Goal: Task Accomplishment & Management: Use online tool/utility

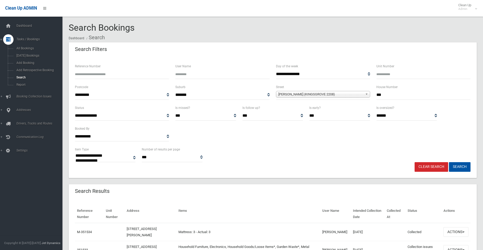
select select
drag, startPoint x: 391, startPoint y: 94, endPoint x: 376, endPoint y: 96, distance: 15.2
click at [376, 96] on div "House Number ***" at bounding box center [424, 94] width 100 height 21
type input "**"
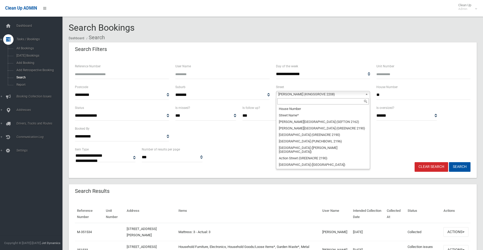
click at [286, 92] on span "William Street (KINGSGROVE 2208)" at bounding box center [321, 94] width 85 height 6
click at [288, 100] on input "text" at bounding box center [323, 101] width 92 height 6
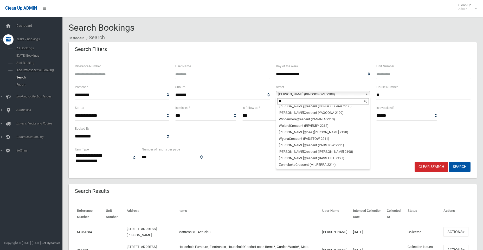
scroll to position [0, 0]
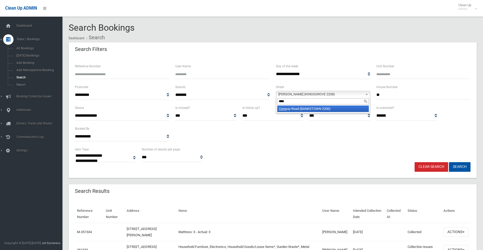
type input "****"
click at [294, 110] on li "Conw ay Road (BANKSTOWN 2200)" at bounding box center [323, 109] width 92 height 7
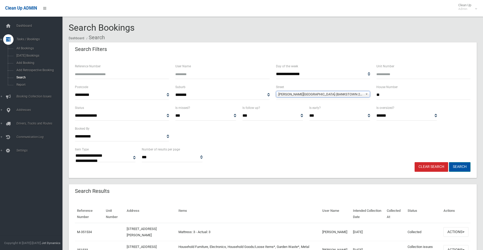
click at [460, 168] on button "Search" at bounding box center [460, 167] width 22 height 10
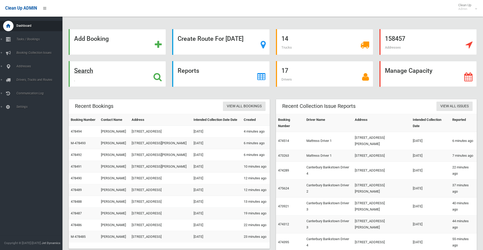
click at [83, 71] on strong "Search" at bounding box center [83, 70] width 19 height 7
click at [84, 72] on strong "Search" at bounding box center [83, 70] width 19 height 7
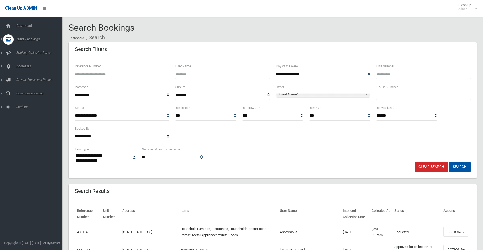
select select
click at [22, 109] on span "Addresses" at bounding box center [41, 110] width 52 height 4
click at [23, 76] on span "All Addresses" at bounding box center [38, 76] width 47 height 4
click at [394, 98] on input "text" at bounding box center [424, 95] width 94 height 10
type input "**"
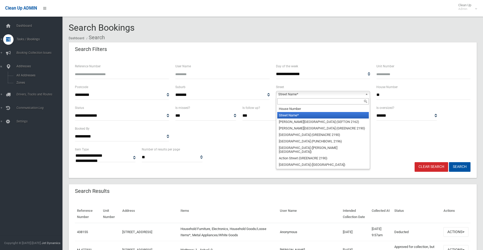
click at [318, 94] on span "Street Name*" at bounding box center [321, 94] width 85 height 6
click at [291, 103] on input "text" at bounding box center [323, 101] width 92 height 6
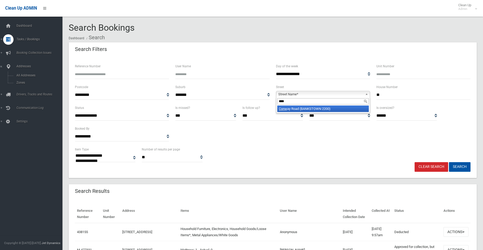
type input "****"
click at [294, 110] on li "Conw ay Road (BANKSTOWN 2200)" at bounding box center [323, 109] width 92 height 7
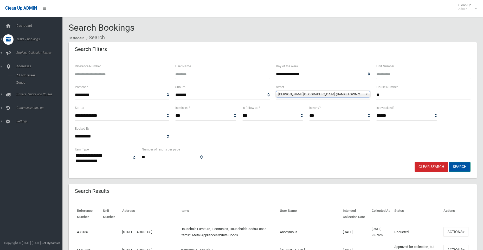
click at [462, 169] on button "Search" at bounding box center [460, 167] width 22 height 10
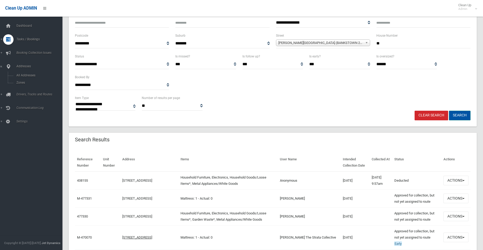
scroll to position [52, 0]
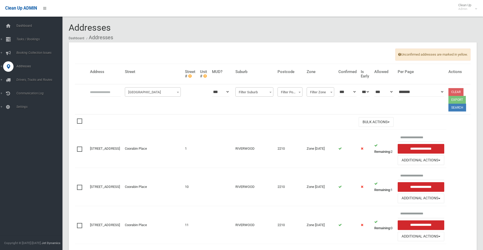
click at [98, 94] on input "text" at bounding box center [105, 92] width 31 height 10
type input "**"
click at [134, 93] on span "Filter Street" at bounding box center [152, 92] width 53 height 7
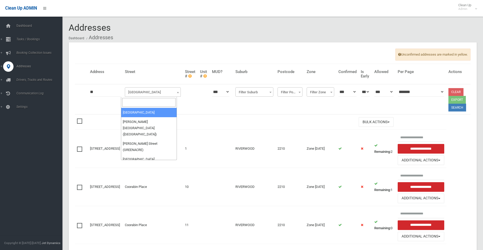
click at [136, 104] on input "search" at bounding box center [148, 102] width 53 height 9
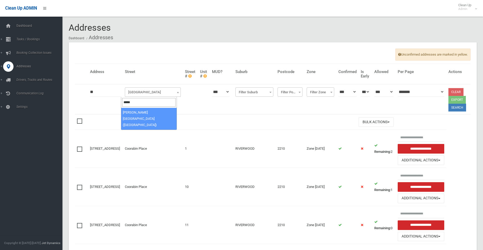
type input "*****"
select select "***"
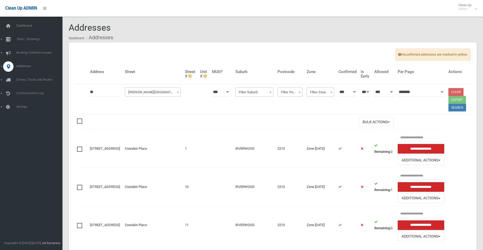
click at [454, 110] on button "Search" at bounding box center [458, 108] width 18 height 8
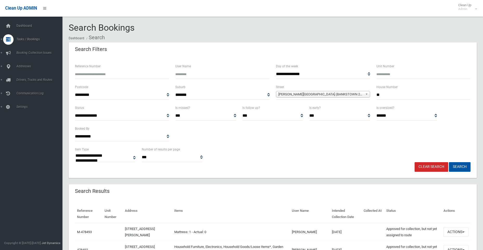
select select
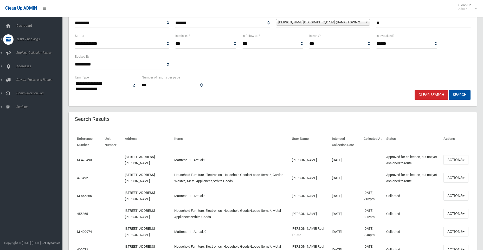
scroll to position [78, 0]
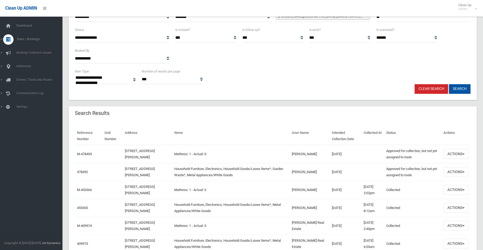
click at [336, 174] on td "[DATE]" at bounding box center [346, 172] width 32 height 18
click at [459, 172] on button "Actions" at bounding box center [456, 172] width 25 height 10
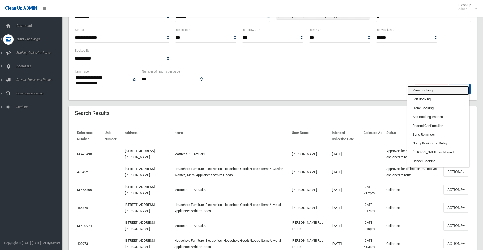
click at [421, 91] on link "View Booking" at bounding box center [439, 90] width 62 height 9
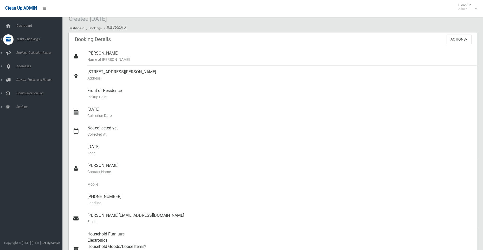
scroll to position [17, 0]
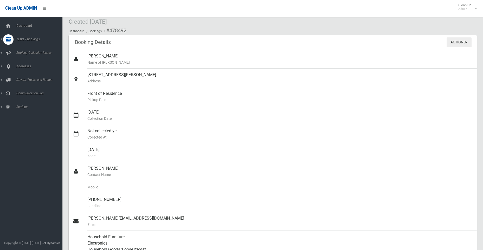
click at [460, 41] on button "Actions" at bounding box center [459, 42] width 25 height 10
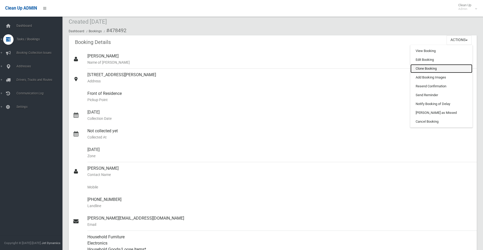
click at [427, 67] on link "Clone Booking" at bounding box center [442, 68] width 62 height 9
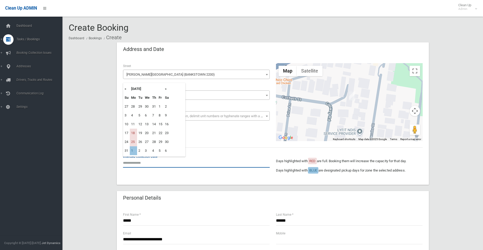
click at [130, 163] on input "text" at bounding box center [196, 163] width 147 height 10
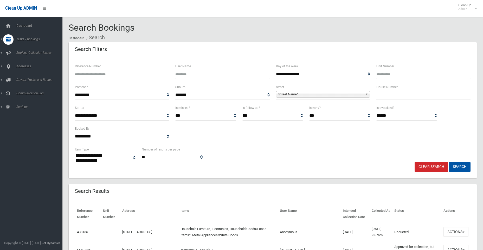
select select
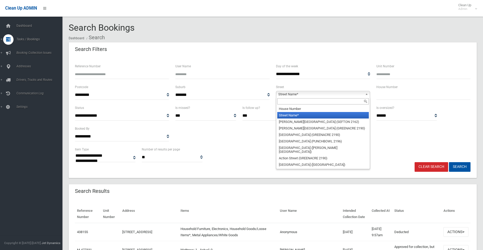
click at [321, 94] on span "Street Name*" at bounding box center [321, 94] width 85 height 6
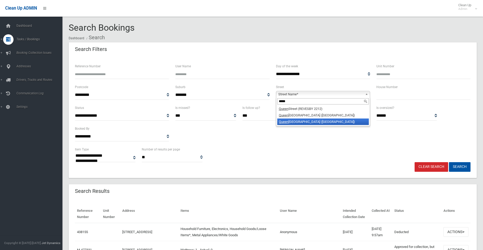
type input "*****"
click at [318, 123] on li "Queen sbury Road (PADSTOW HEIGHTS 2211)" at bounding box center [323, 122] width 92 height 7
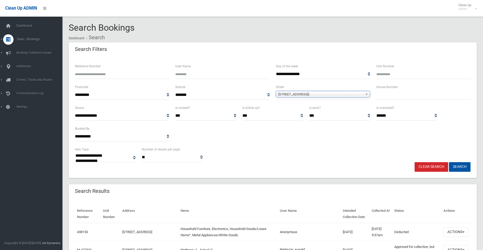
click at [391, 99] on input "text" at bounding box center [424, 95] width 94 height 10
type input "***"
click at [461, 164] on button "Search" at bounding box center [460, 167] width 22 height 10
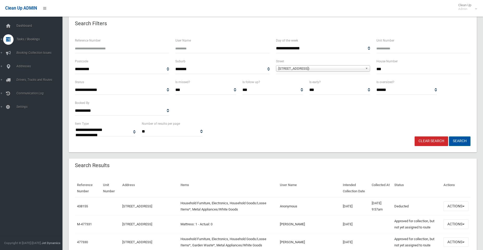
scroll to position [26, 0]
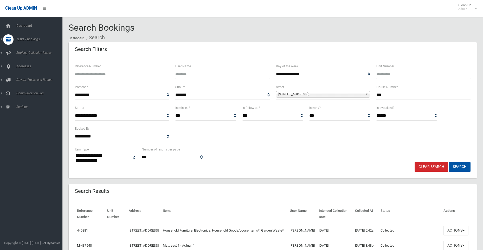
select select
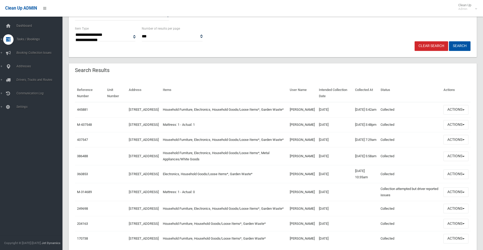
scroll to position [130, 0]
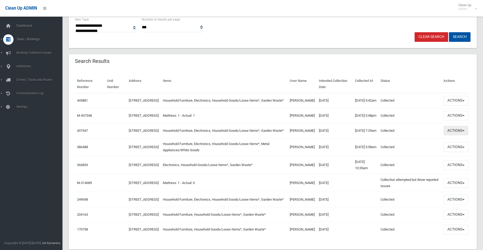
click at [452, 136] on button "Actions" at bounding box center [456, 131] width 25 height 10
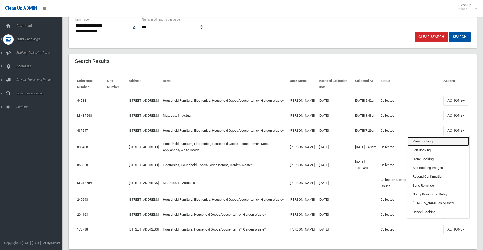
click at [420, 146] on link "View Booking" at bounding box center [439, 141] width 62 height 9
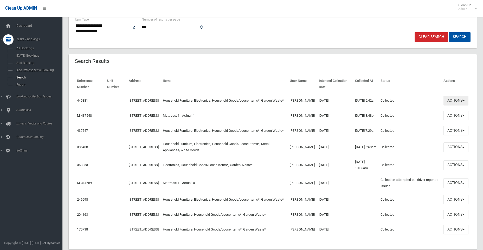
click at [453, 102] on button "Actions" at bounding box center [456, 101] width 25 height 10
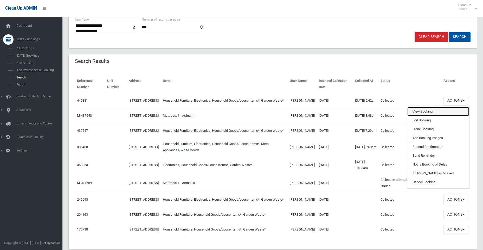
click at [422, 113] on link "View Booking" at bounding box center [439, 111] width 62 height 9
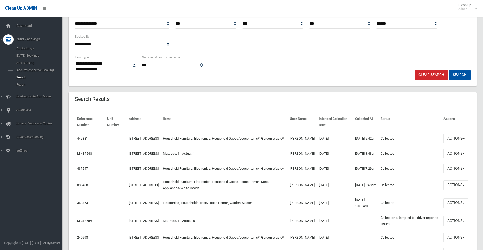
scroll to position [0, 0]
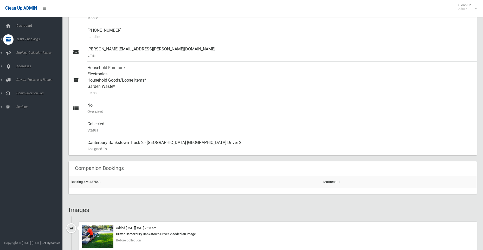
scroll to position [260, 0]
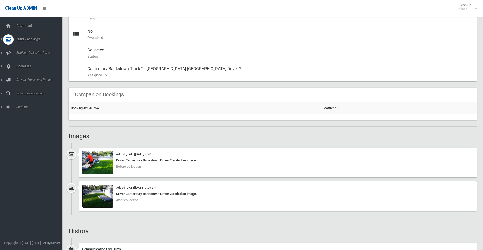
click at [98, 196] on img at bounding box center [97, 196] width 31 height 23
click at [94, 159] on img at bounding box center [97, 162] width 31 height 23
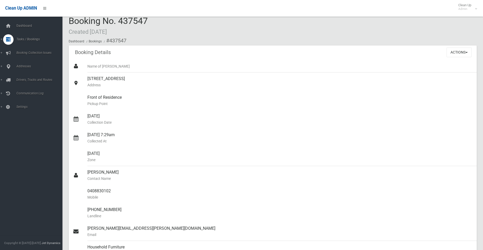
scroll to position [0, 0]
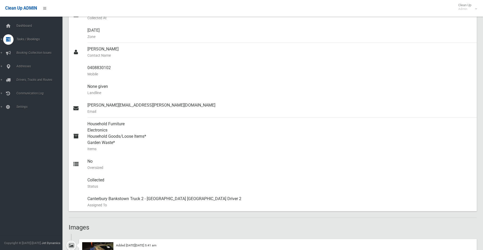
scroll to position [286, 0]
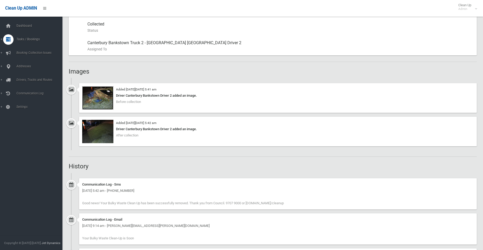
click at [101, 103] on img at bounding box center [97, 97] width 31 height 23
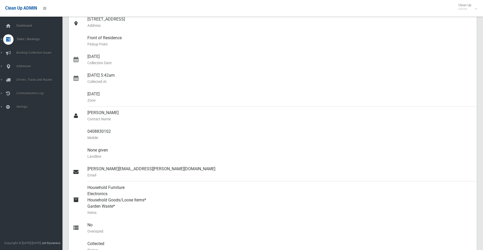
scroll to position [0, 0]
